Goal: Task Accomplishment & Management: Complete application form

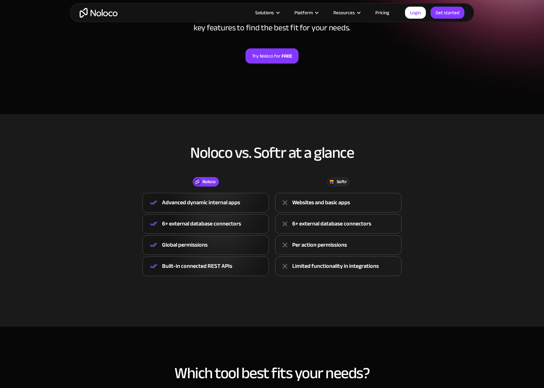
scroll to position [114, 0]
click at [157, 224] on img at bounding box center [154, 222] width 8 height 9
drag, startPoint x: 179, startPoint y: 245, endPoint x: 184, endPoint y: 246, distance: 4.9
click at [179, 245] on div "Global permissions" at bounding box center [184, 243] width 45 height 9
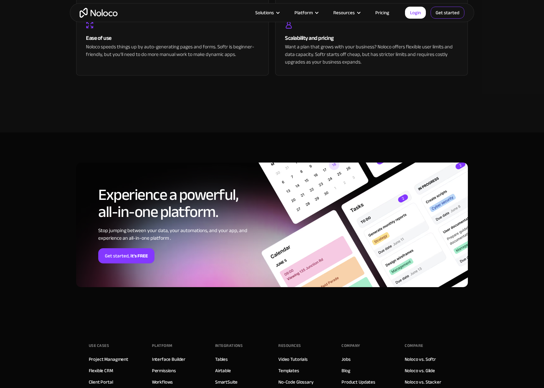
scroll to position [1538, 0]
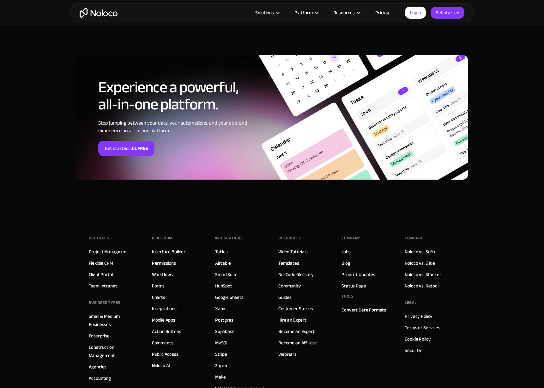
click at [385, 13] on link "Pricing" at bounding box center [382, 13] width 30 height 8
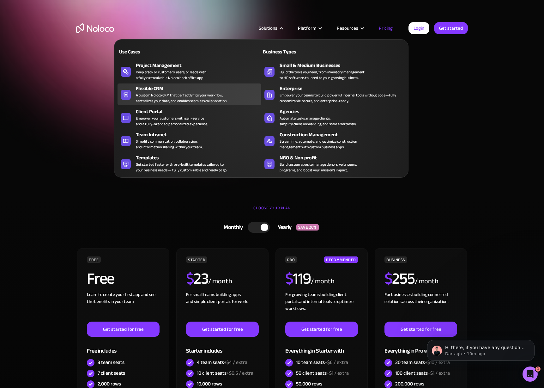
click at [161, 96] on div "A custom Noloco CRM that perfectly fits your workflow, centralizes your data, a…" at bounding box center [181, 97] width 91 height 11
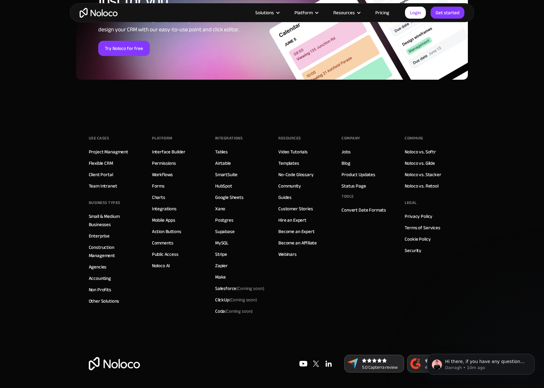
scroll to position [2601, 0]
click at [401, 278] on div "Use Cases Project Managment Flexible CRM Client Portal Team Intranet BUSINESS T…" at bounding box center [272, 234] width 367 height 240
click at [419, 227] on link "Terms of Services" at bounding box center [422, 227] width 35 height 8
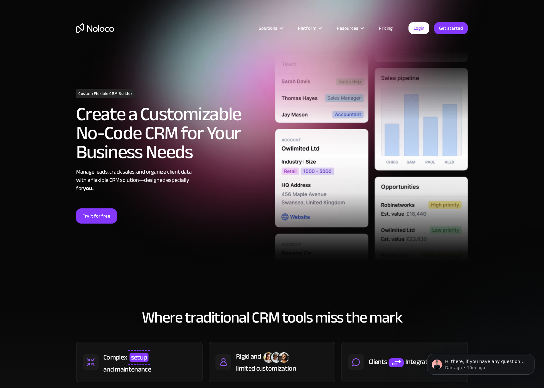
click at [382, 27] on link "Pricing" at bounding box center [386, 28] width 30 height 8
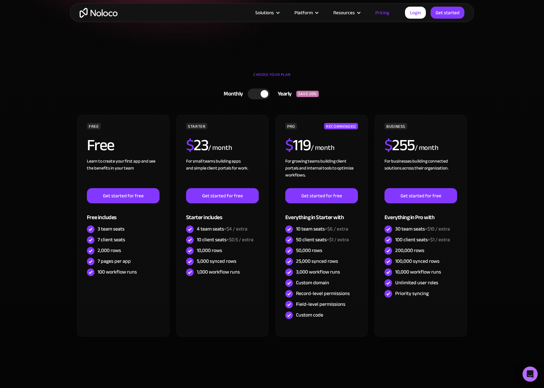
scroll to position [134, 0]
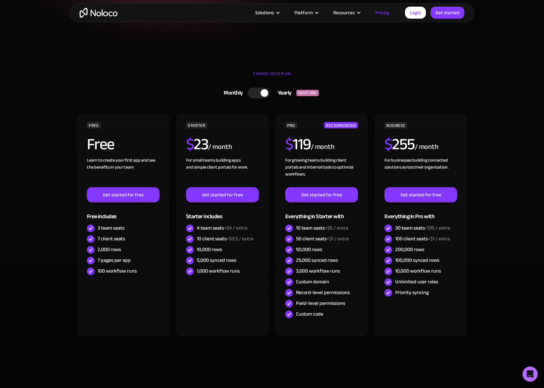
click at [264, 97] on div at bounding box center [259, 93] width 22 height 11
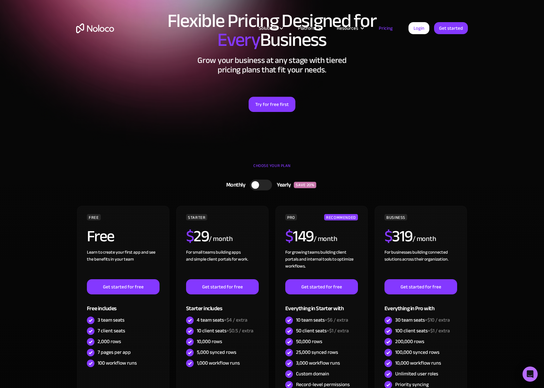
scroll to position [0, 0]
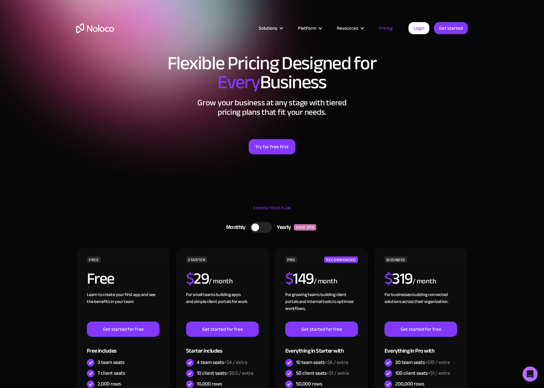
click at [384, 179] on section "Flexible Pricing Designed for Every Business Grow your business at any stage wi…" at bounding box center [272, 98] width 544 height 197
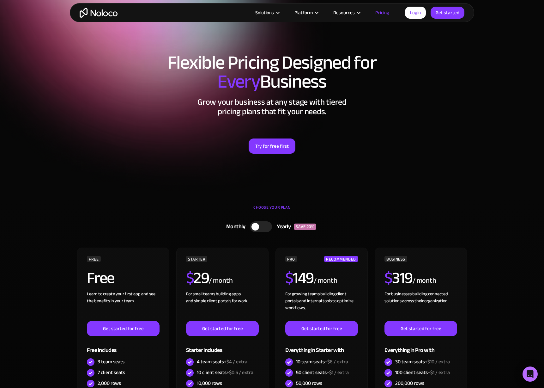
drag, startPoint x: 153, startPoint y: 51, endPoint x: 407, endPoint y: 88, distance: 256.1
click at [407, 88] on div "Flexible Pricing Designed for Every Business Grow your business at any stage wi…" at bounding box center [272, 110] width 404 height 126
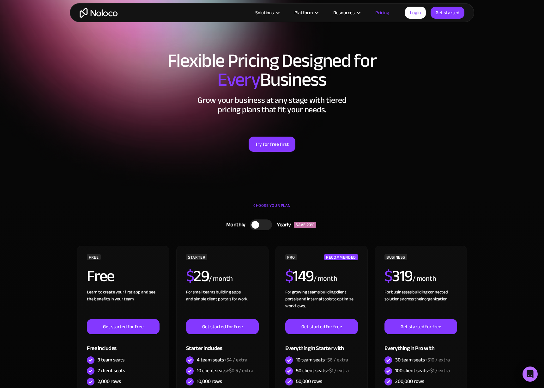
click at [405, 88] on h1 "Flexible Pricing Designed for Every Business" at bounding box center [272, 70] width 392 height 38
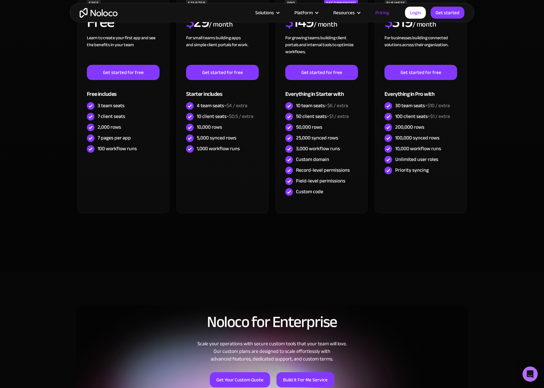
scroll to position [0, 0]
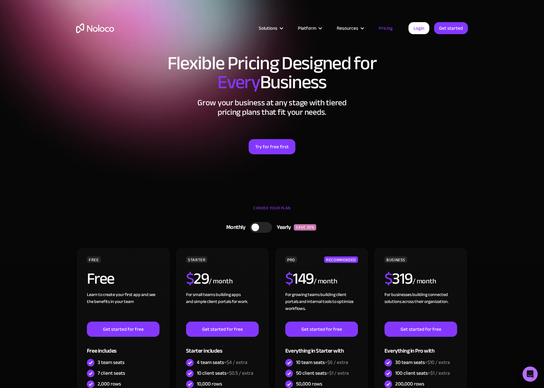
click at [396, 76] on h1 "Flexible Pricing Designed for Every Business" at bounding box center [272, 73] width 392 height 38
click at [280, 148] on link "Try for free first" at bounding box center [272, 146] width 47 height 15
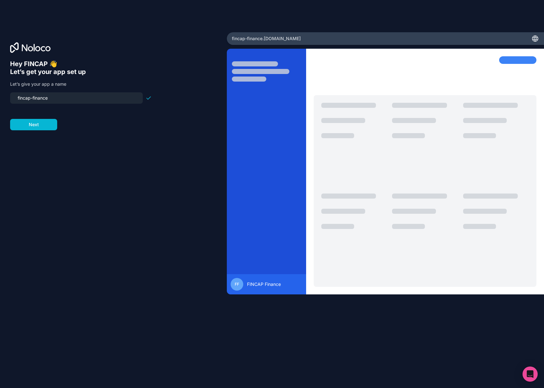
drag, startPoint x: 61, startPoint y: 99, endPoint x: -1, endPoint y: 99, distance: 61.3
click at [0, 99] on html "Hey FINCAP 👋 Let’s get your app set up Let’s give your app a name fincap-financ…" at bounding box center [272, 194] width 544 height 388
type input "fintrackr"
click at [39, 147] on div "Hey FINCAP 👋 Let’s get your app set up Let’s give your app a name fintrackr Next" at bounding box center [113, 202] width 207 height 285
click at [39, 125] on button "Next" at bounding box center [33, 124] width 47 height 11
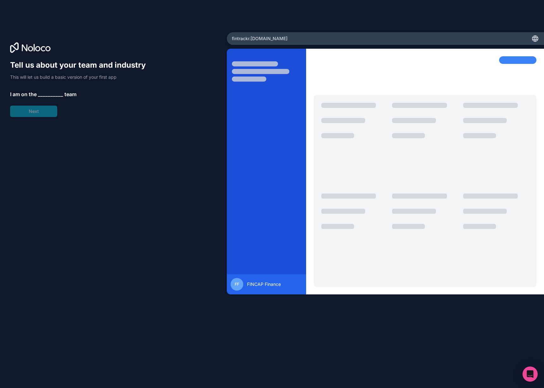
click at [48, 94] on span "__________" at bounding box center [50, 94] width 25 height 8
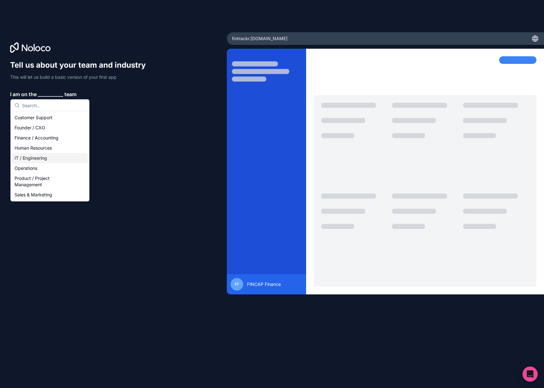
click at [57, 158] on div "IT / Engineering" at bounding box center [50, 158] width 76 height 10
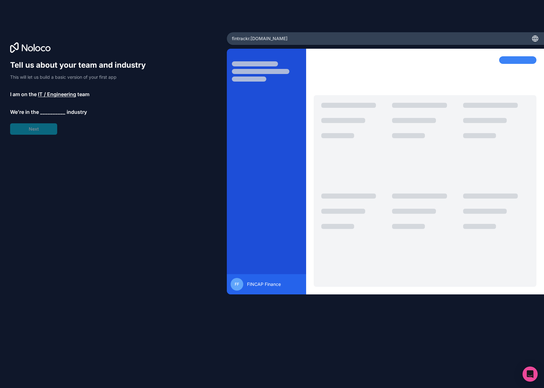
click at [43, 110] on span "__________" at bounding box center [52, 112] width 25 height 8
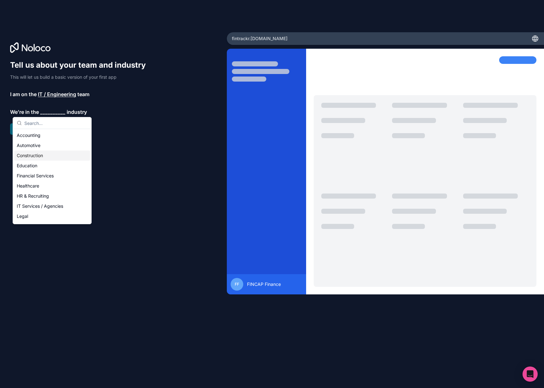
click at [47, 156] on div "Construction" at bounding box center [52, 155] width 76 height 10
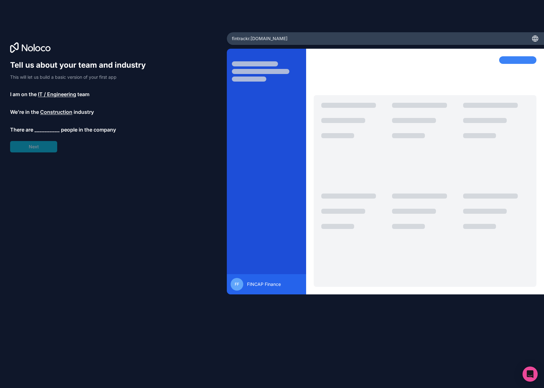
click at [48, 106] on div "Tell us about your team and industry This will let us build a basic version of …" at bounding box center [81, 106] width 142 height 92
click at [48, 112] on span "Construction" at bounding box center [56, 112] width 32 height 8
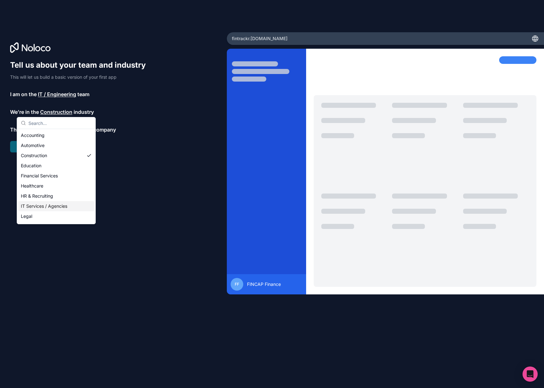
click at [54, 205] on div "IT Services / Agencies" at bounding box center [56, 206] width 76 height 10
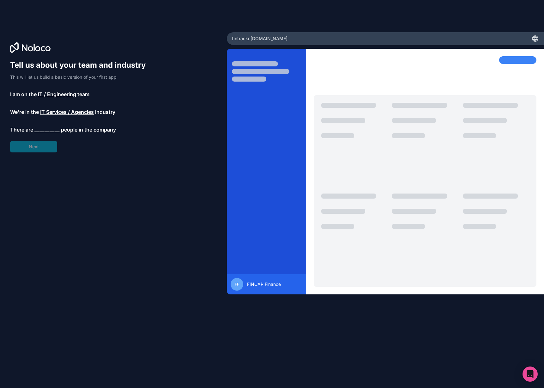
click at [46, 130] on span "__________" at bounding box center [46, 130] width 25 height 8
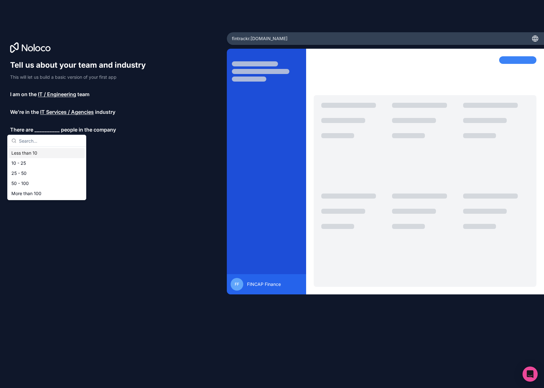
click at [42, 151] on div "Less than 10" at bounding box center [47, 153] width 76 height 10
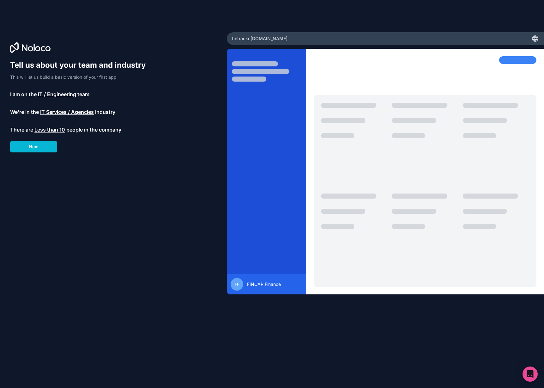
click at [42, 138] on div "Tell us about your team and industry This will let us build a basic version of …" at bounding box center [81, 106] width 142 height 92
click at [41, 142] on button "Next" at bounding box center [33, 146] width 47 height 11
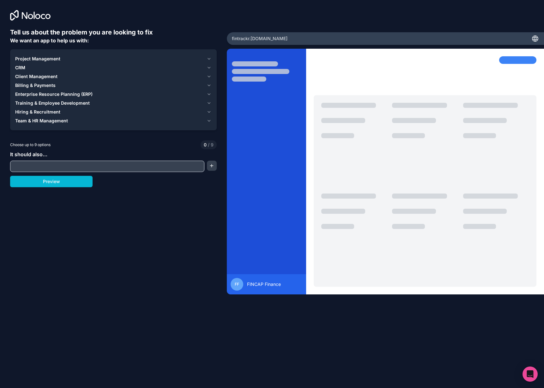
drag, startPoint x: 57, startPoint y: 171, endPoint x: 59, endPoint y: 167, distance: 4.8
click at [59, 167] on div at bounding box center [107, 166] width 194 height 11
click at [59, 167] on input "text" at bounding box center [107, 166] width 191 height 9
click at [43, 67] on div "CRM" at bounding box center [109, 67] width 189 height 6
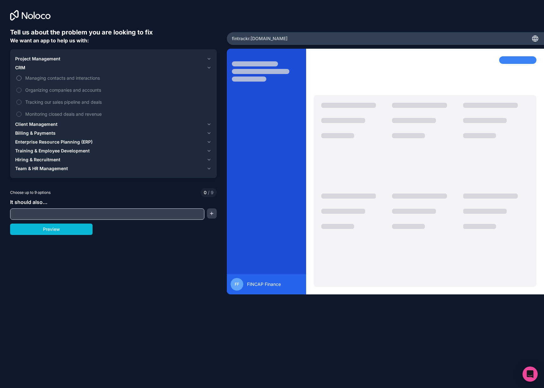
click at [52, 79] on span "Managing contacts and interactions" at bounding box center [117, 78] width 185 height 7
click at [21, 79] on button "Managing contacts and interactions" at bounding box center [18, 78] width 5 height 5
click at [41, 125] on span "Client Management" at bounding box center [36, 124] width 42 height 6
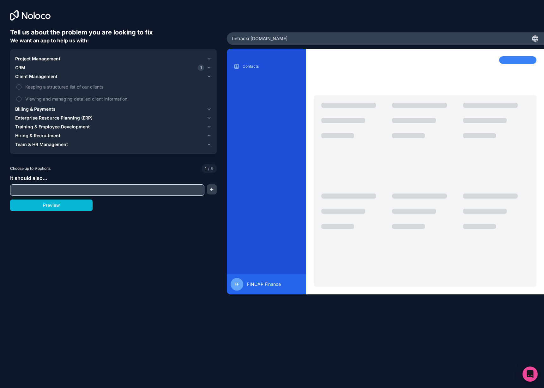
click at [140, 189] on input "text" at bounding box center [107, 189] width 191 height 9
click at [94, 118] on div "Enterprise Resource Planning (ERP)" at bounding box center [109, 118] width 189 height 6
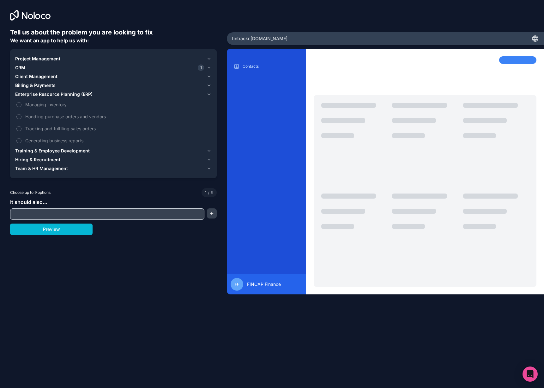
click at [50, 84] on span "Billing & Payments" at bounding box center [35, 85] width 40 height 6
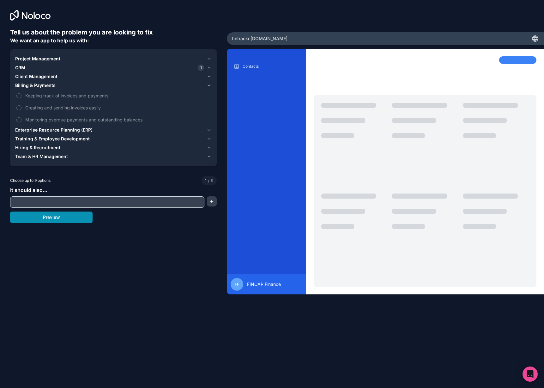
click at [79, 218] on button "Preview" at bounding box center [51, 216] width 82 height 11
click at [36, 151] on button "Hiring & Recruitment" at bounding box center [113, 147] width 197 height 9
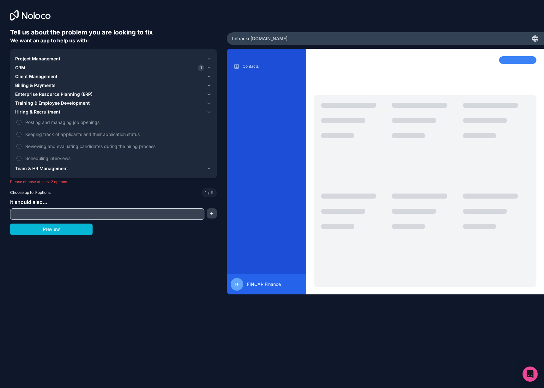
click at [47, 167] on span "Team & HR Management" at bounding box center [41, 168] width 53 height 6
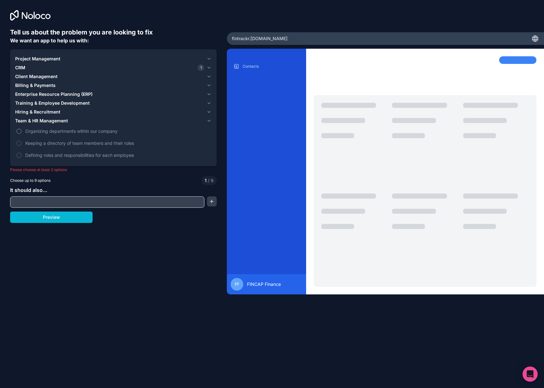
click at [36, 129] on span "Organizing departments within our company" at bounding box center [117, 131] width 185 height 7
click at [21, 129] on button "Organizing departments within our company" at bounding box center [18, 131] width 5 height 5
click at [41, 142] on span "Keeping a directory of team members and their roles" at bounding box center [117, 143] width 185 height 7
click at [21, 142] on button "Keeping a directory of team members and their roles" at bounding box center [18, 143] width 5 height 5
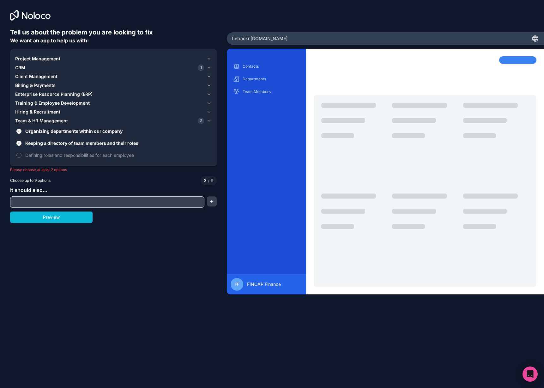
click at [61, 224] on div "Tell us about the problem you are looking to fix We want an app to help us with…" at bounding box center [113, 170] width 207 height 285
click at [64, 219] on button "Preview" at bounding box center [51, 216] width 82 height 11
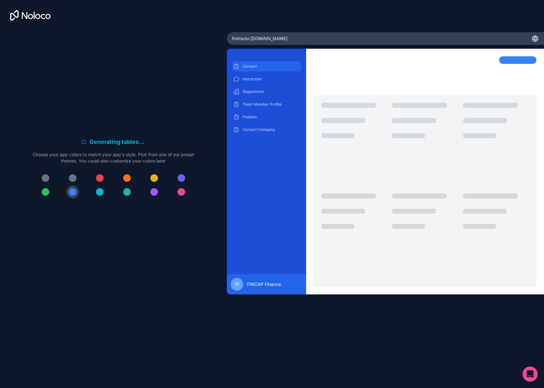
click at [251, 69] on p "Contact" at bounding box center [271, 66] width 57 height 5
click at [252, 67] on p "Contact" at bounding box center [271, 66] width 57 height 5
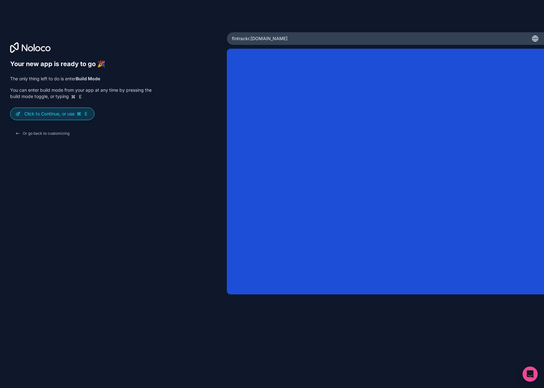
click at [66, 114] on p "Click to Continue, or use E" at bounding box center [56, 114] width 65 height 6
